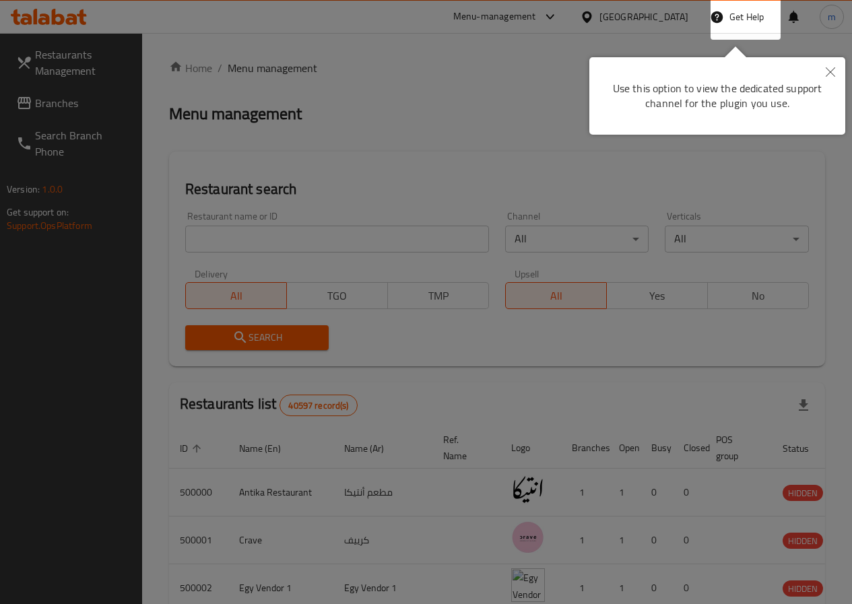
click at [839, 72] on button "Close" at bounding box center [831, 72] width 30 height 31
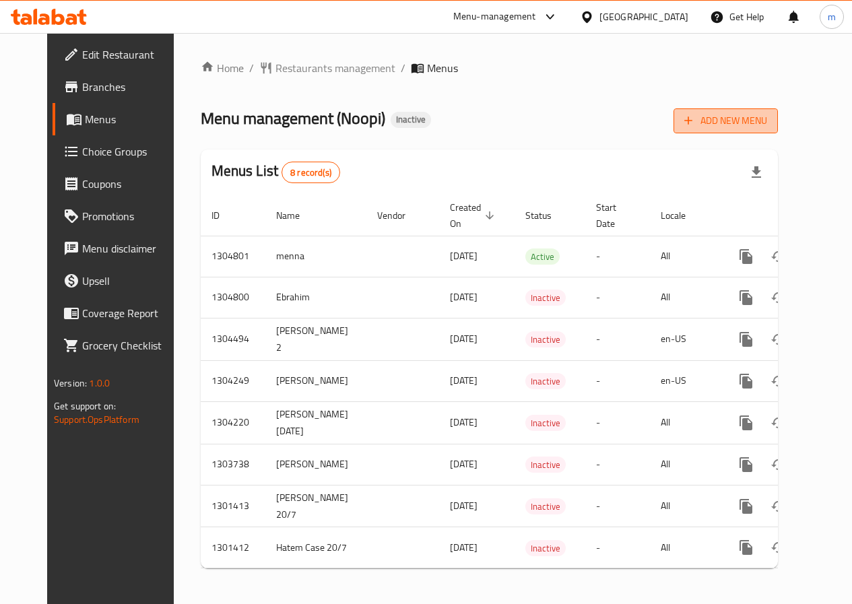
click at [749, 125] on span "Add New Menu" at bounding box center [726, 121] width 83 height 17
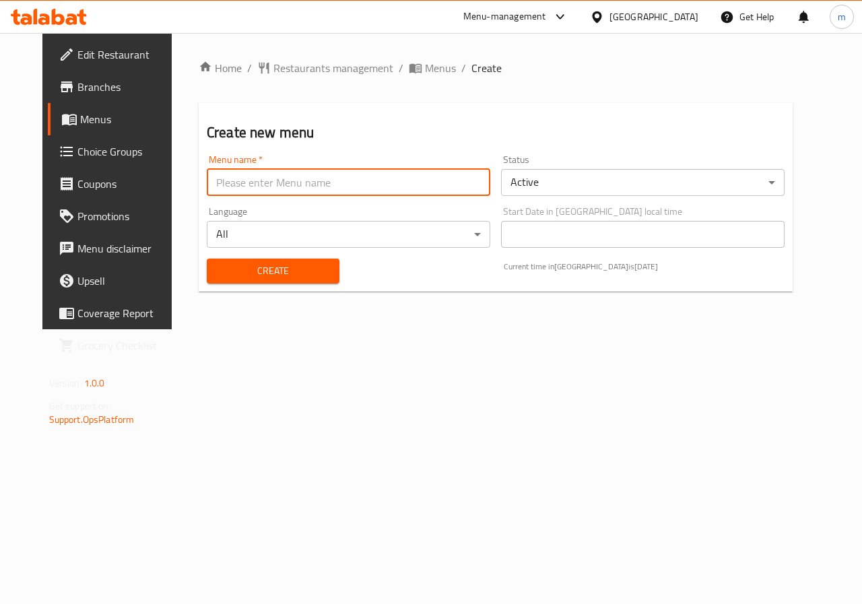
click at [333, 191] on input "text" at bounding box center [349, 182] width 284 height 27
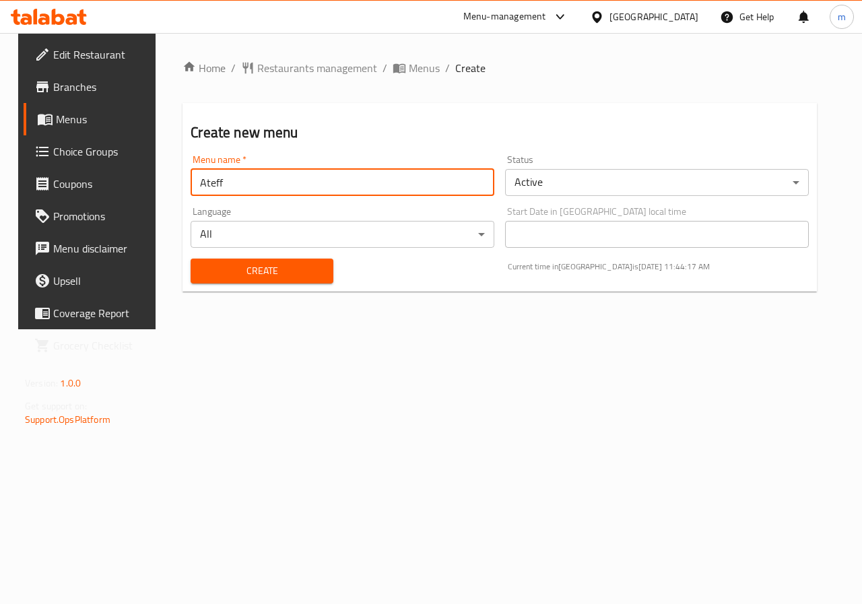
type input "Ateff"
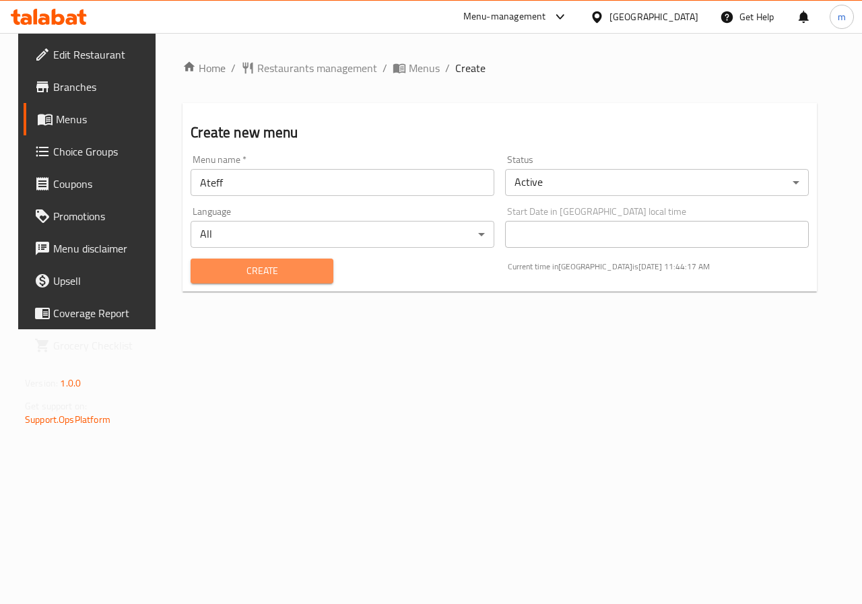
click at [317, 265] on span "Create" at bounding box center [261, 271] width 121 height 17
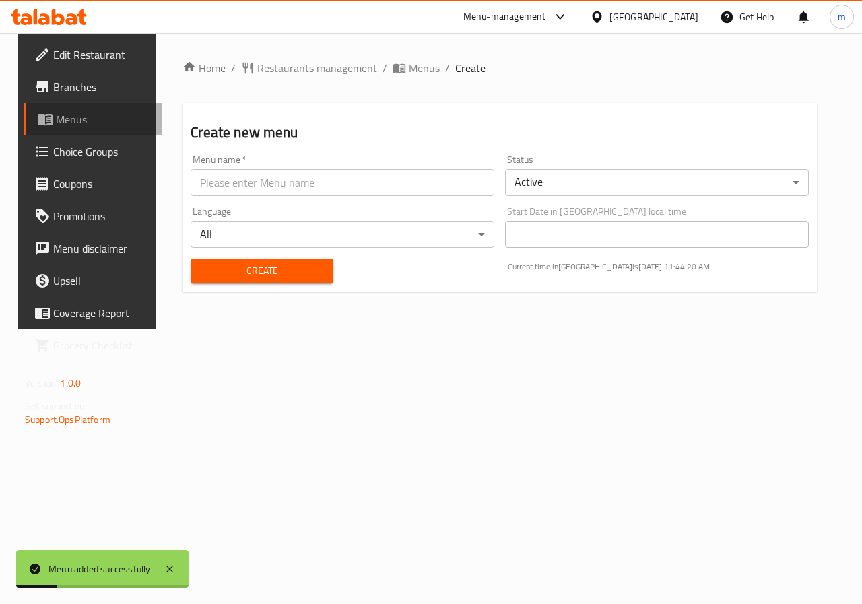
click at [56, 120] on span "Menus" at bounding box center [104, 119] width 96 height 16
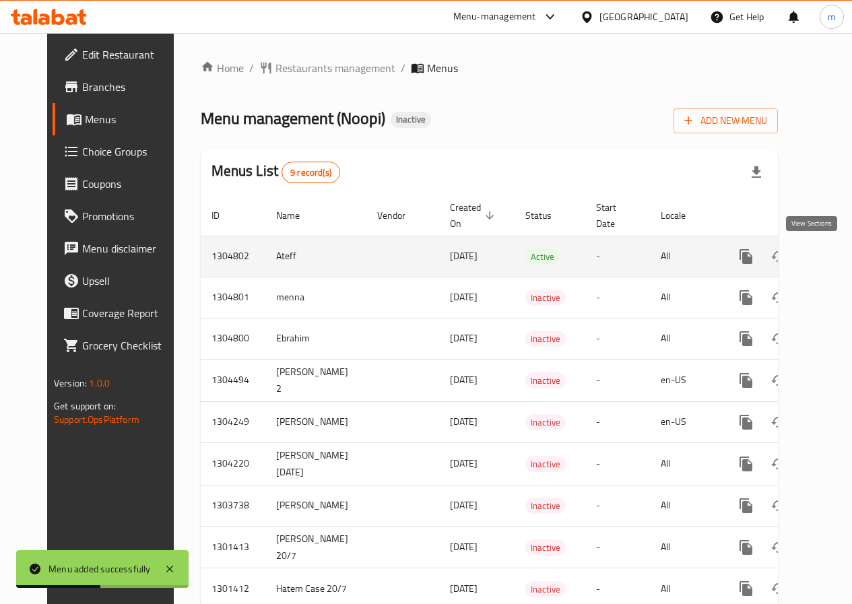
click at [835, 261] on icon "enhanced table" at bounding box center [843, 257] width 16 height 16
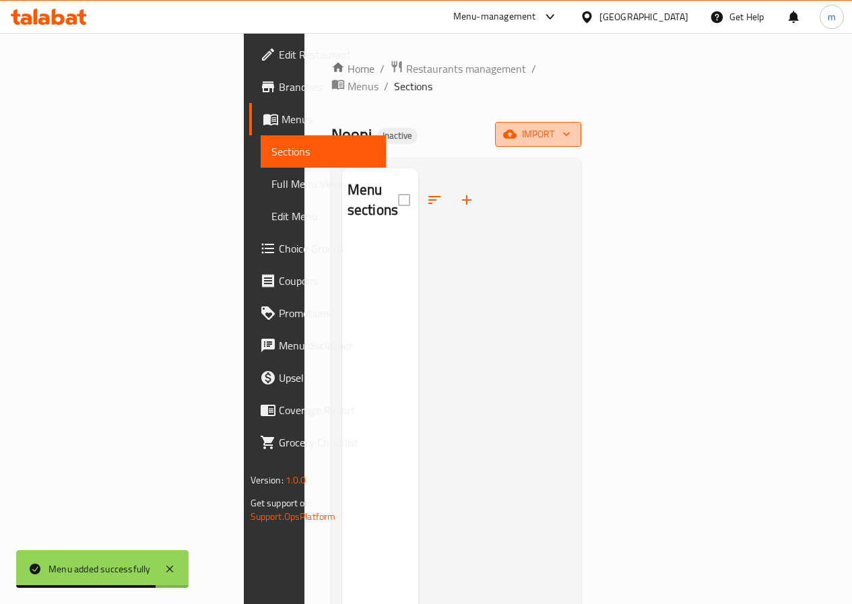
click at [571, 126] on span "import" at bounding box center [538, 134] width 65 height 17
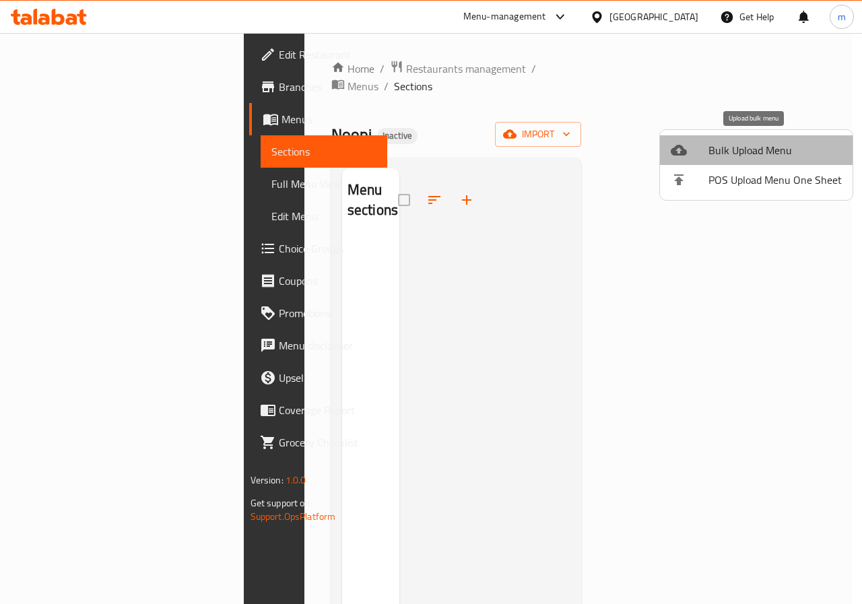
click at [794, 150] on span "Bulk Upload Menu" at bounding box center [775, 150] width 133 height 16
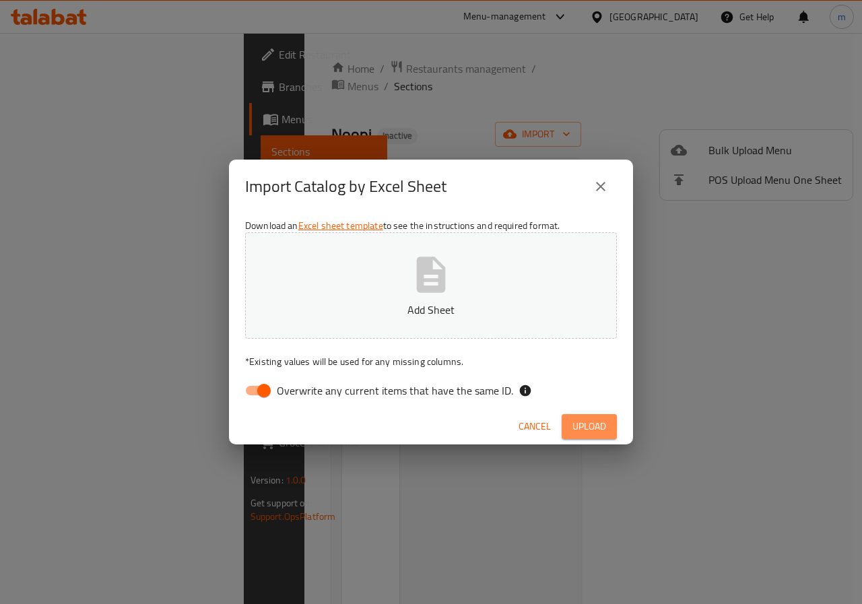
click at [584, 423] on span "Upload" at bounding box center [590, 426] width 34 height 17
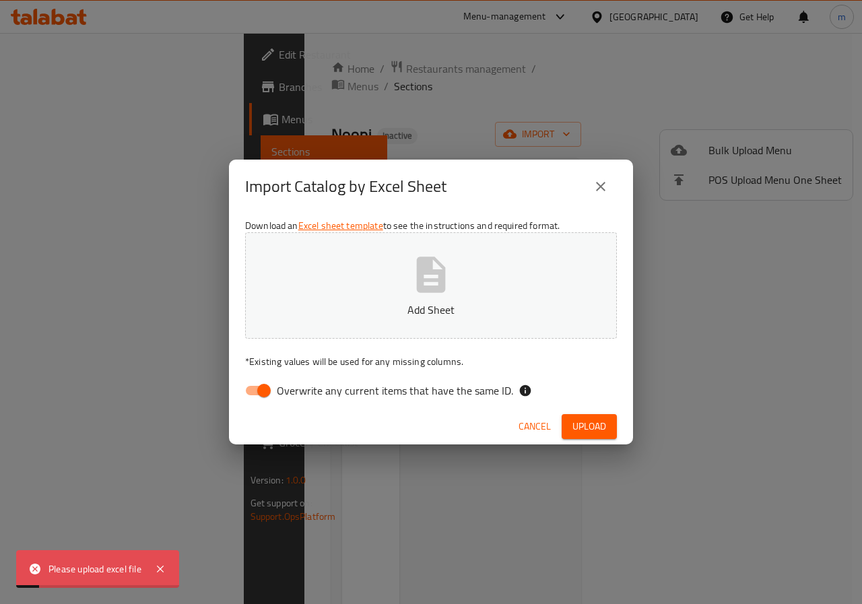
click at [414, 263] on icon "button" at bounding box center [431, 274] width 43 height 43
click at [573, 425] on span "Upload" at bounding box center [590, 426] width 34 height 17
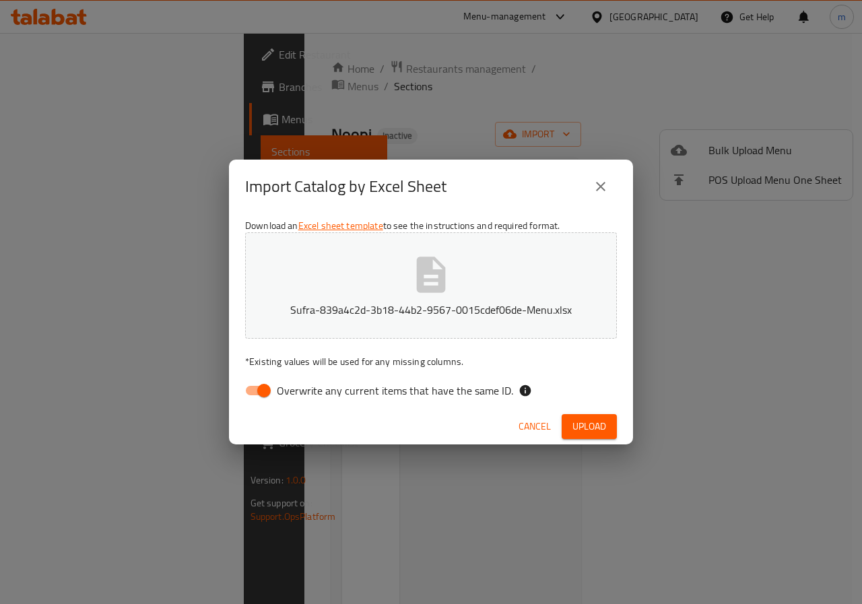
click at [575, 424] on span "Upload" at bounding box center [590, 426] width 34 height 17
click at [255, 385] on input "Overwrite any current items that have the same ID." at bounding box center [264, 391] width 77 height 26
checkbox input "false"
click at [579, 425] on span "Upload" at bounding box center [590, 426] width 34 height 17
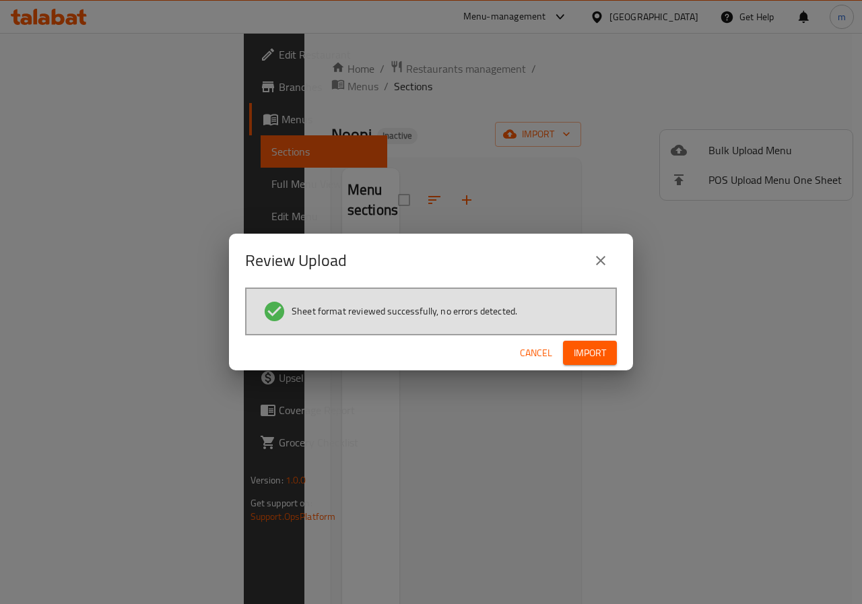
click at [577, 356] on span "Import" at bounding box center [590, 353] width 32 height 17
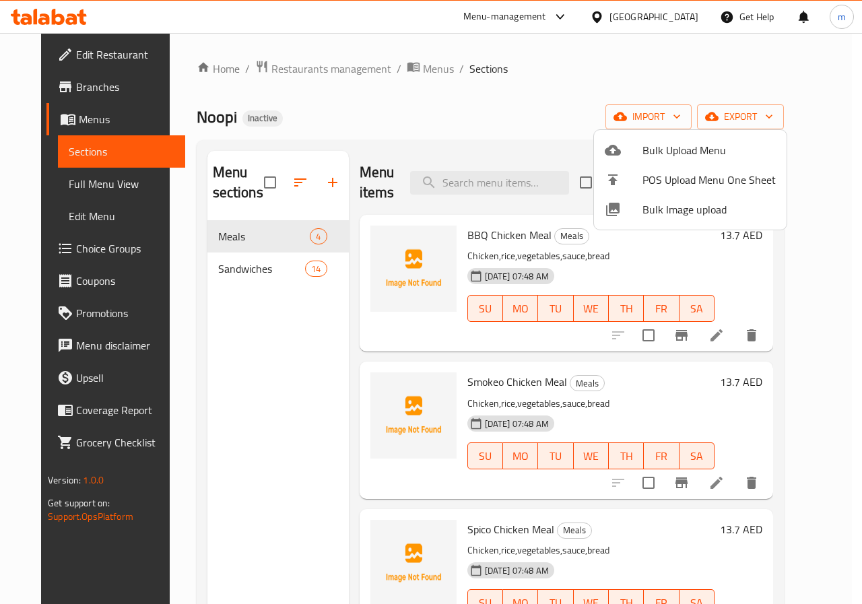
click at [355, 337] on div at bounding box center [431, 302] width 862 height 604
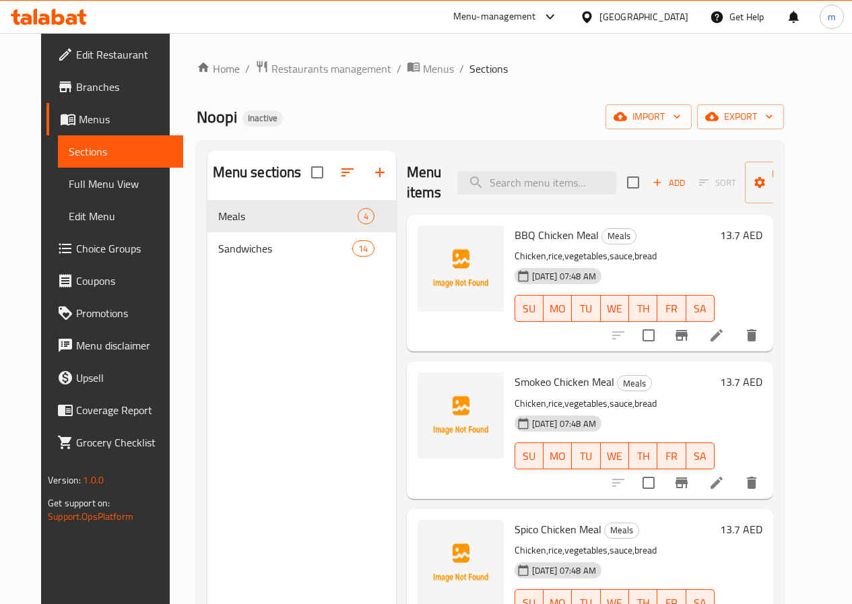
click at [110, 178] on span "Full Menu View" at bounding box center [121, 184] width 104 height 16
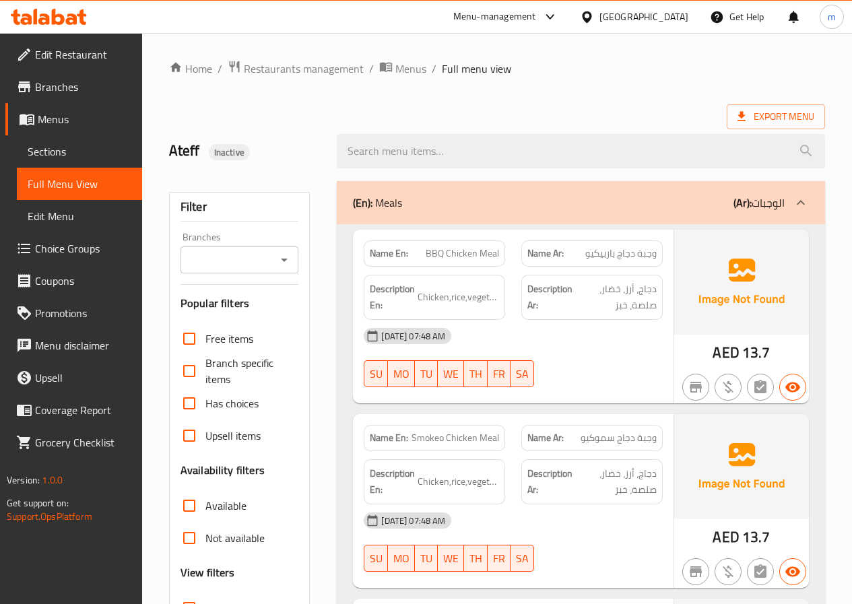
click at [110, 157] on span "Sections" at bounding box center [80, 152] width 104 height 16
